Goal: Task Accomplishment & Management: Use online tool/utility

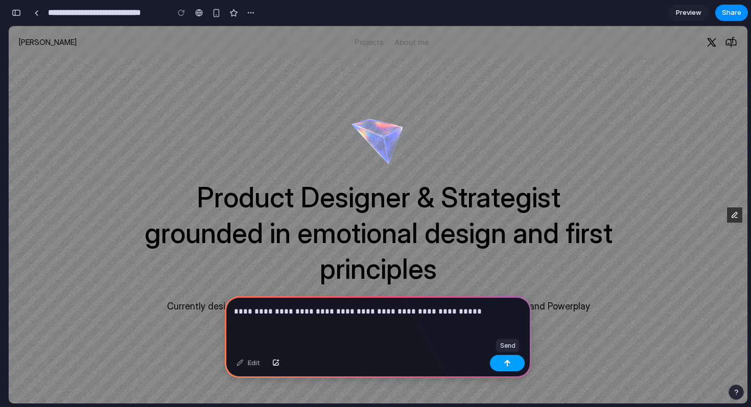
click at [510, 364] on div "button" at bounding box center [507, 363] width 7 height 7
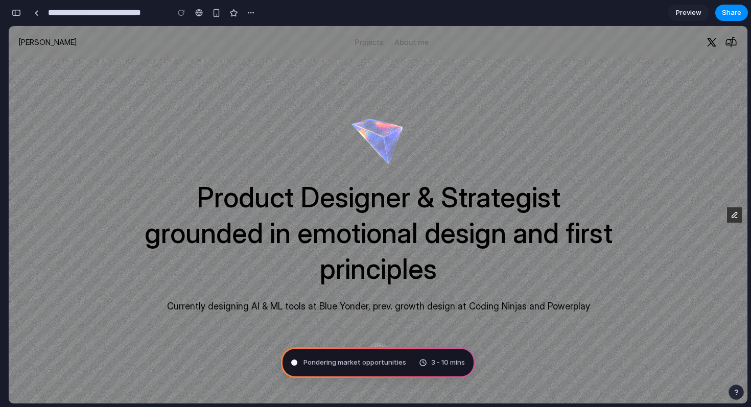
click at [469, 152] on div "Product Designer & Strategist grounded in emotional design and first principles…" at bounding box center [378, 207] width 545 height 211
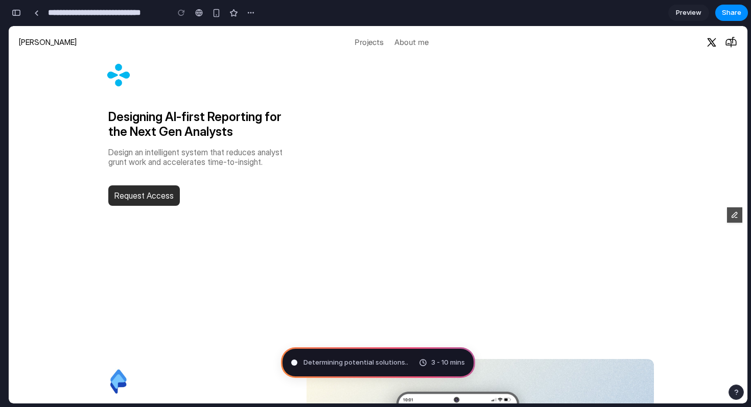
scroll to position [903, 0]
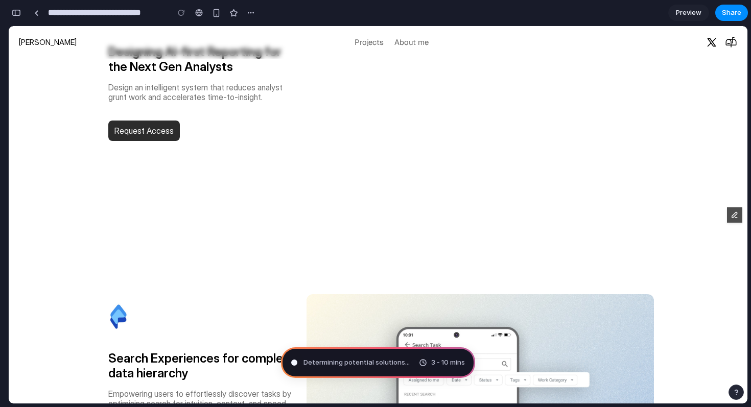
click at [376, 362] on span "Determining potential solutions ..." at bounding box center [357, 363] width 106 height 10
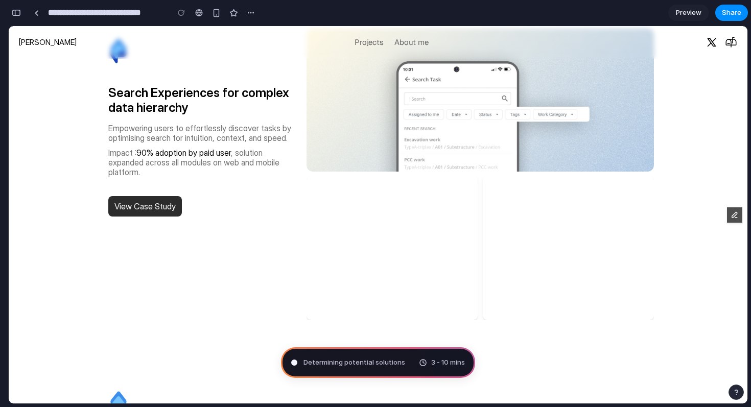
scroll to position [839, 0]
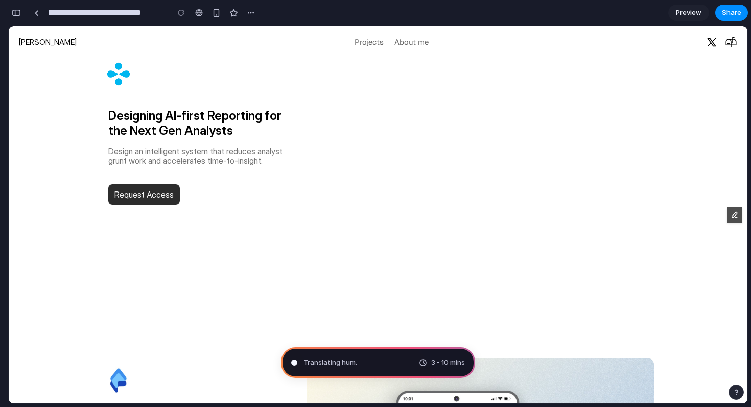
type input "**********"
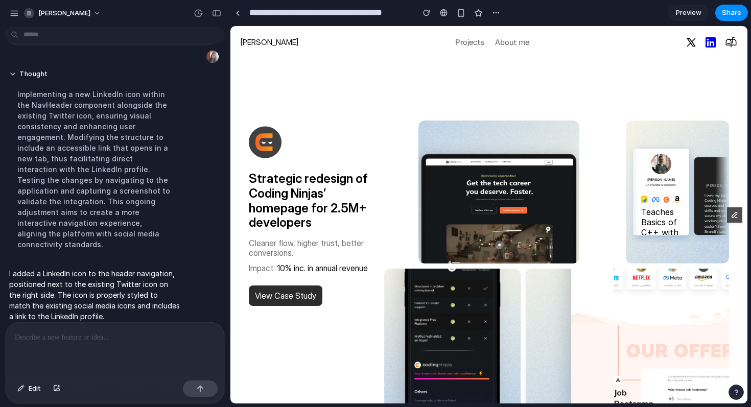
scroll to position [445, 0]
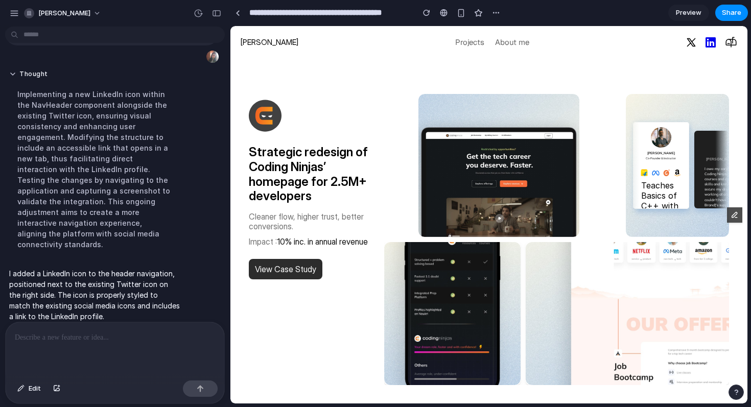
click at [710, 45] on icon at bounding box center [711, 42] width 12 height 12
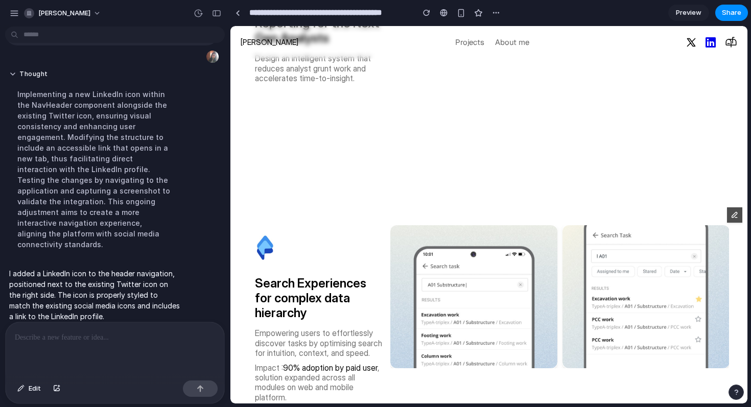
scroll to position [806, 0]
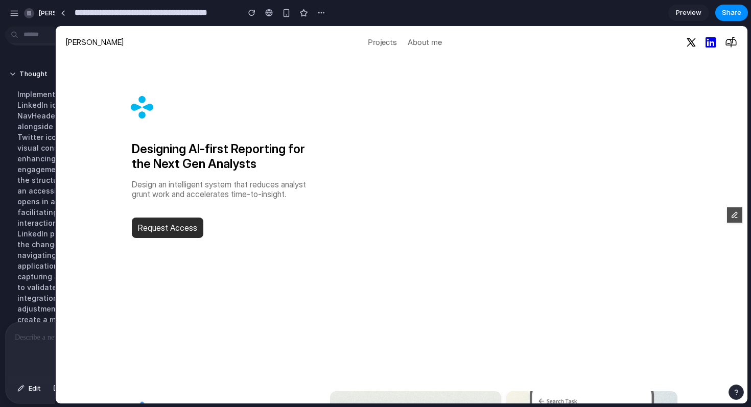
drag, startPoint x: 229, startPoint y: 203, endPoint x: 54, endPoint y: 205, distance: 175.3
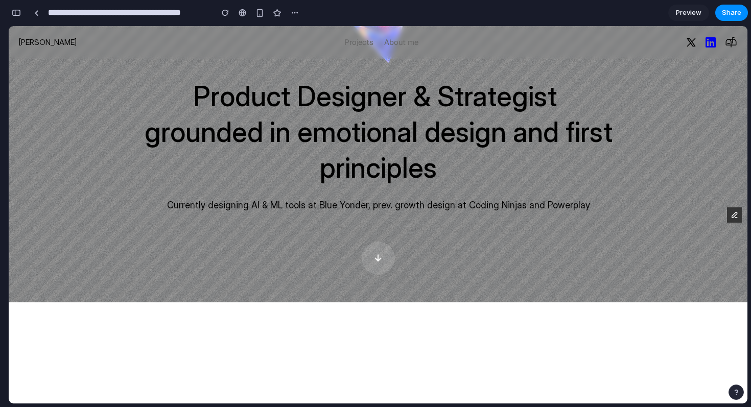
scroll to position [0, 0]
